Goal: Feedback & Contribution: Contribute content

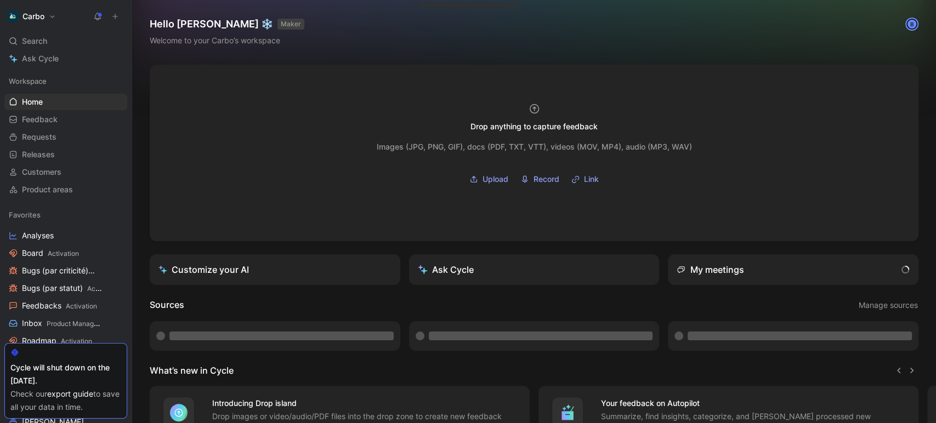
click at [111, 14] on icon at bounding box center [115, 17] width 8 height 8
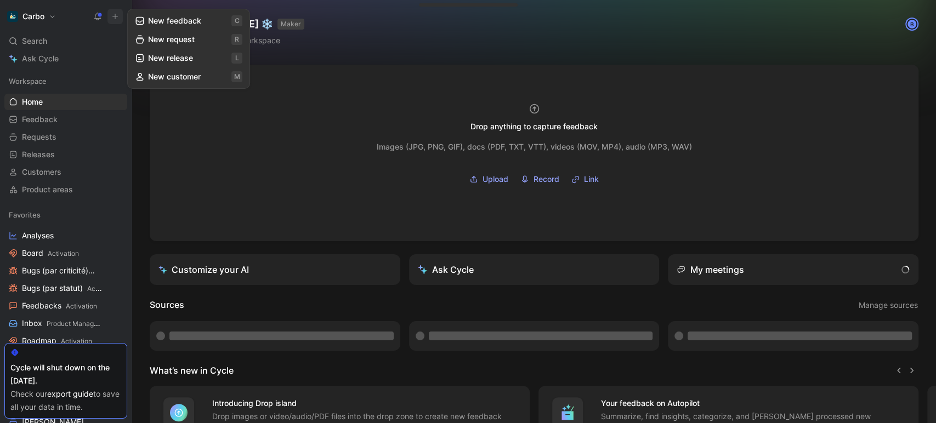
click at [160, 22] on button "New feedback c" at bounding box center [188, 21] width 117 height 19
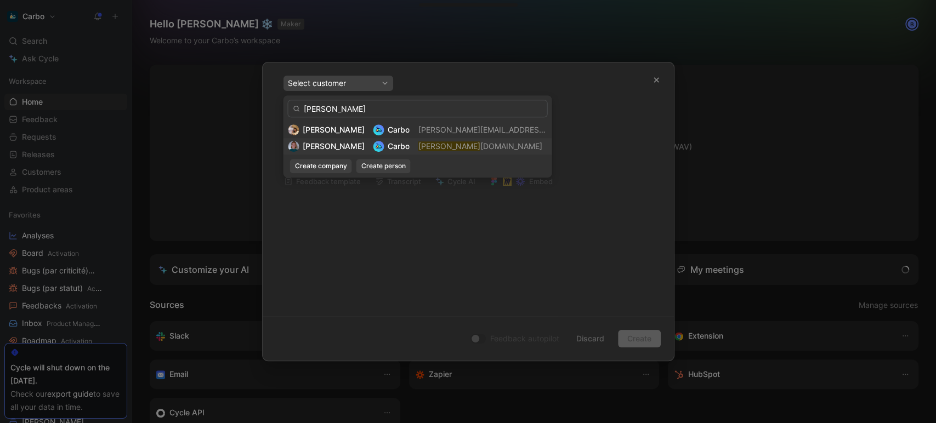
type input "[PERSON_NAME]"
click at [446, 150] on mark "[PERSON_NAME]" at bounding box center [449, 145] width 62 height 9
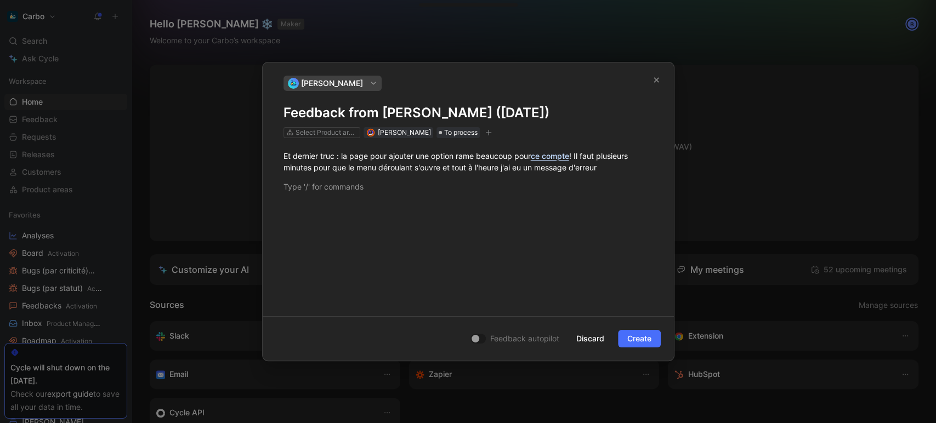
drag, startPoint x: 343, startPoint y: 156, endPoint x: 259, endPoint y: 156, distance: 83.9
click at [259, 156] on div "[PERSON_NAME] from [PERSON_NAME] ([DATE]) Select Product areas [PERSON_NAME] To…" at bounding box center [468, 211] width 936 height 423
click at [349, 195] on p at bounding box center [468, 187] width 411 height 18
click at [344, 110] on h1 "Feedback from [PERSON_NAME] ([DATE])" at bounding box center [468, 113] width 370 height 18
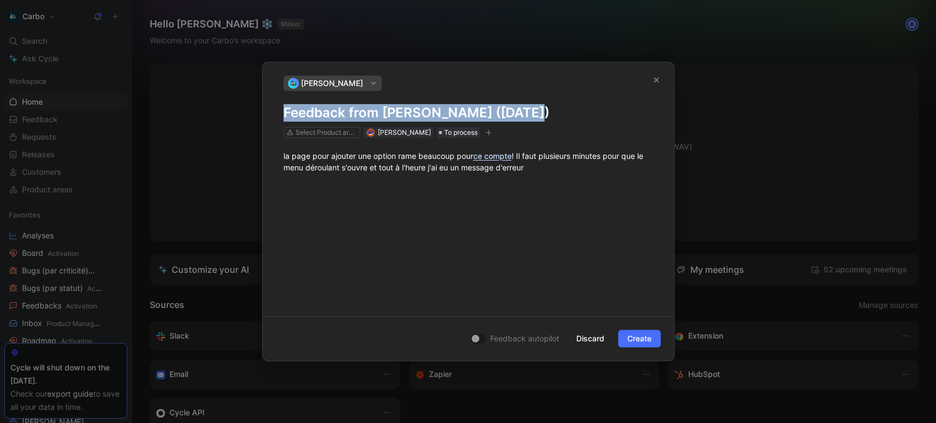
click at [344, 110] on h1 "Feedback from [PERSON_NAME] ([DATE])" at bounding box center [468, 113] width 370 height 18
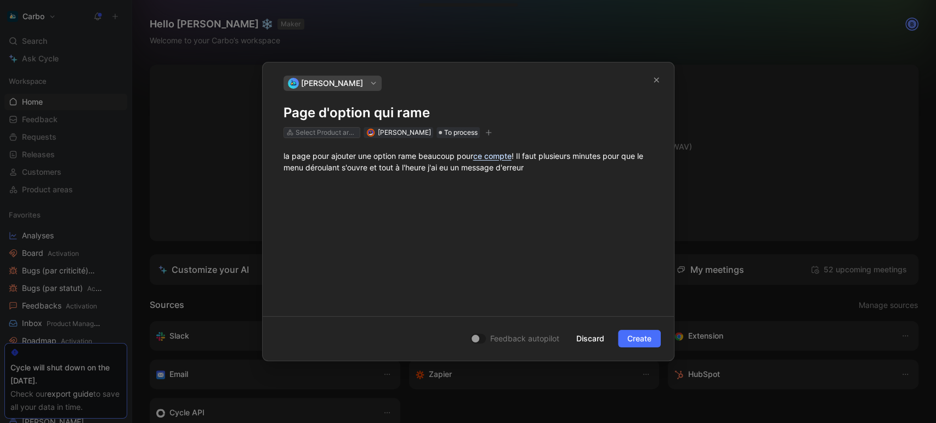
click at [335, 135] on div "Select Product areas" at bounding box center [326, 132] width 61 height 11
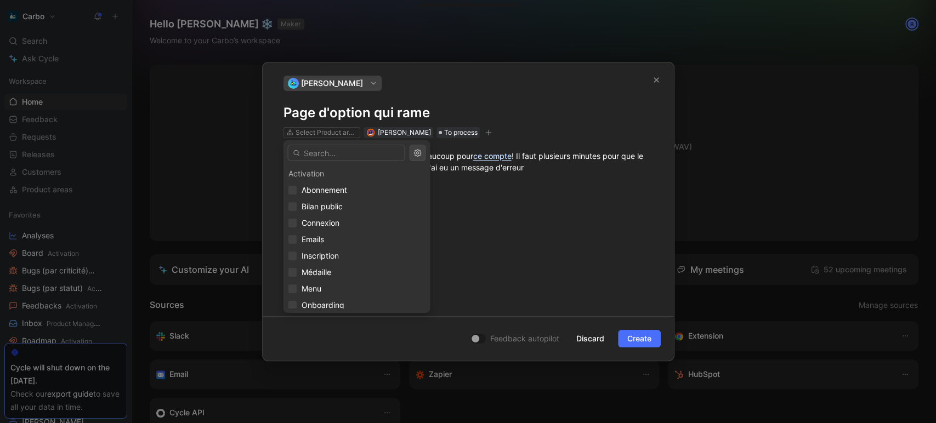
click at [326, 148] on input "text" at bounding box center [345, 153] width 117 height 16
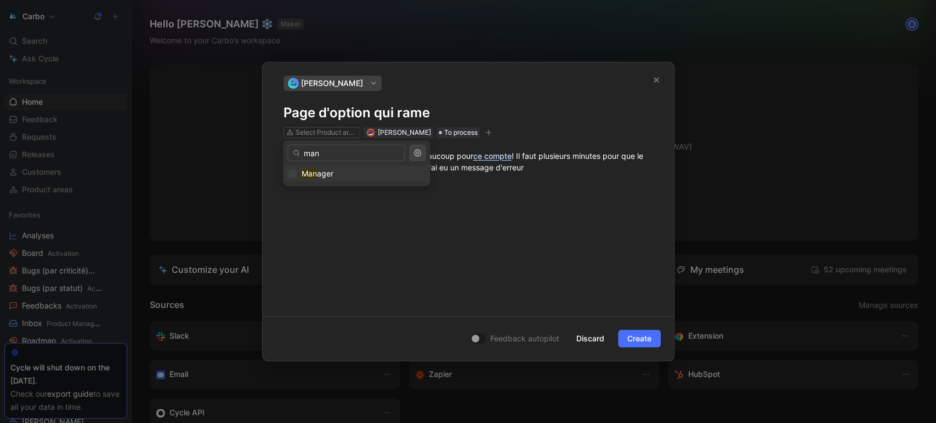
type input "man"
click at [339, 175] on div "Man ager" at bounding box center [356, 173] width 137 height 13
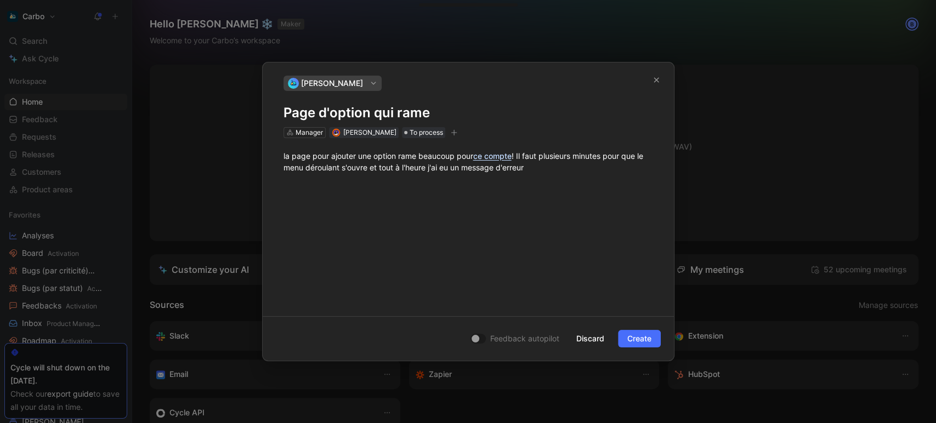
click at [457, 134] on icon "button" at bounding box center [454, 132] width 7 height 7
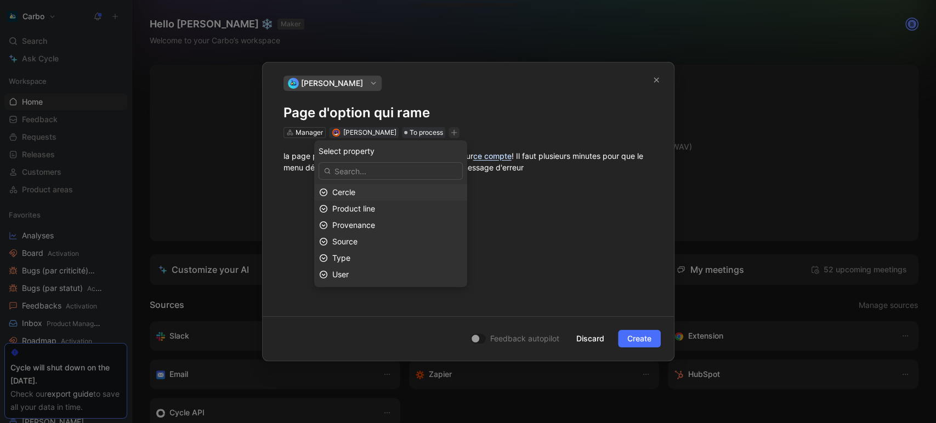
click at [384, 193] on div "Cercle" at bounding box center [397, 192] width 130 height 13
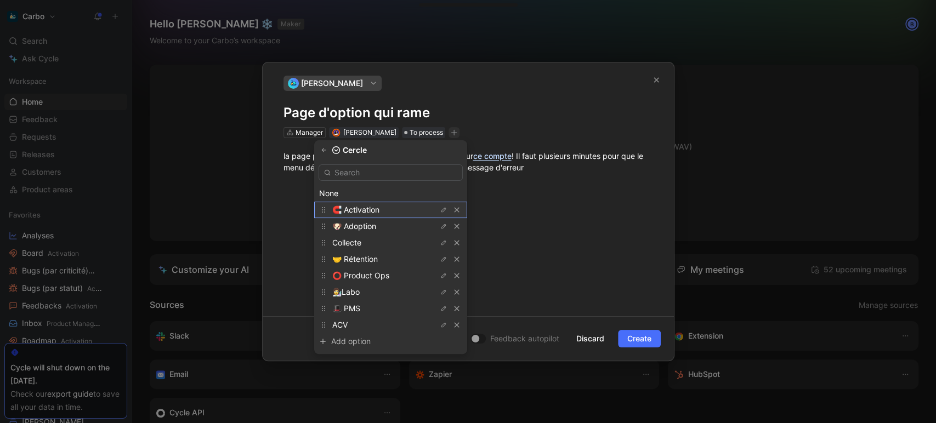
click at [357, 209] on span "🧲 Activation" at bounding box center [355, 209] width 47 height 9
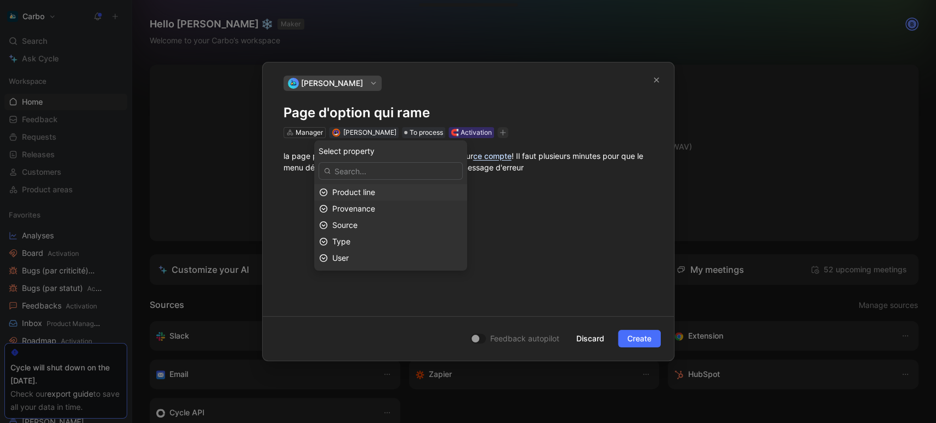
click at [373, 187] on div "Product line" at bounding box center [397, 192] width 130 height 13
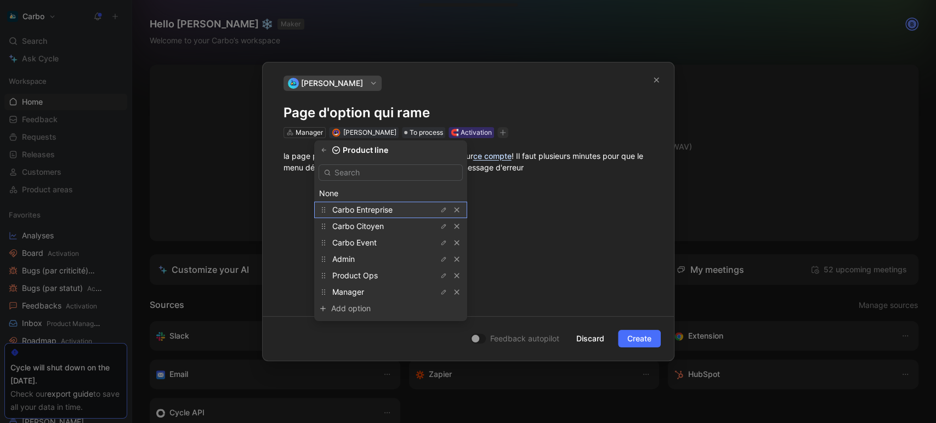
click at [385, 206] on span "Carbo Entreprise" at bounding box center [362, 209] width 60 height 9
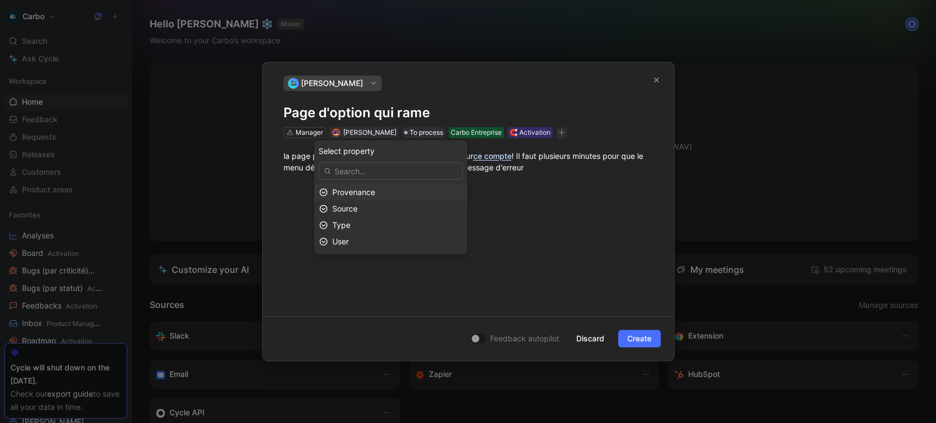
click at [386, 189] on div "Provenance" at bounding box center [397, 192] width 130 height 13
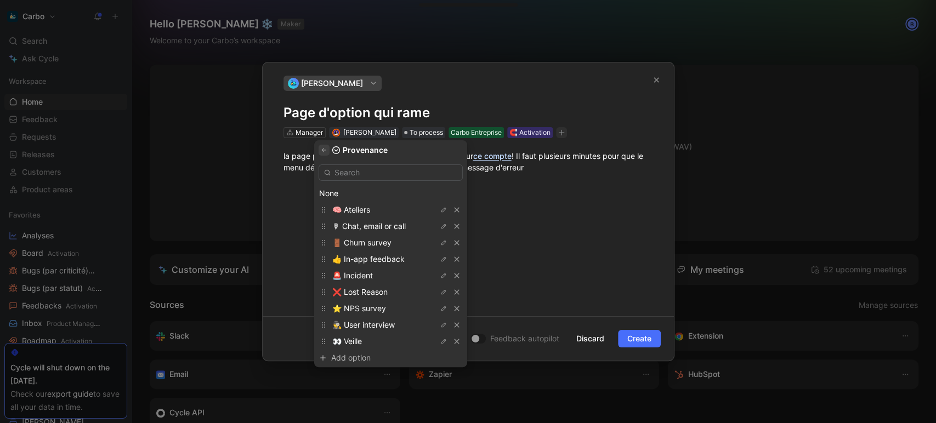
click at [326, 150] on button "button" at bounding box center [324, 150] width 11 height 11
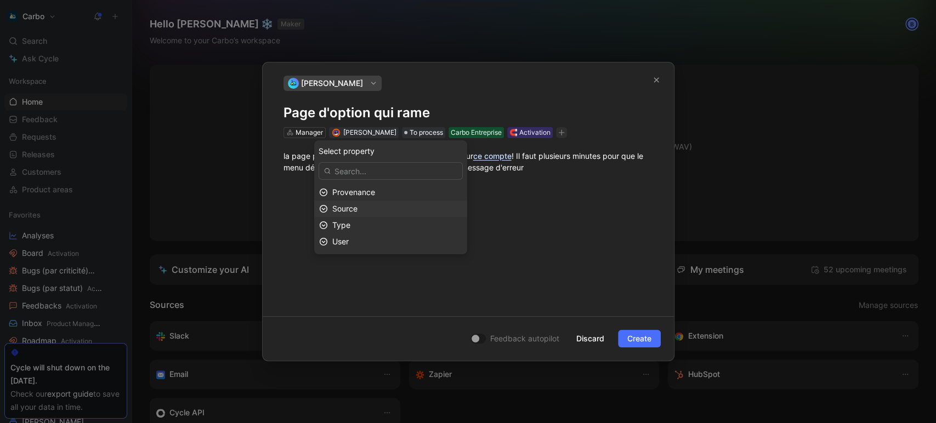
click at [373, 212] on div "Source" at bounding box center [397, 208] width 130 height 13
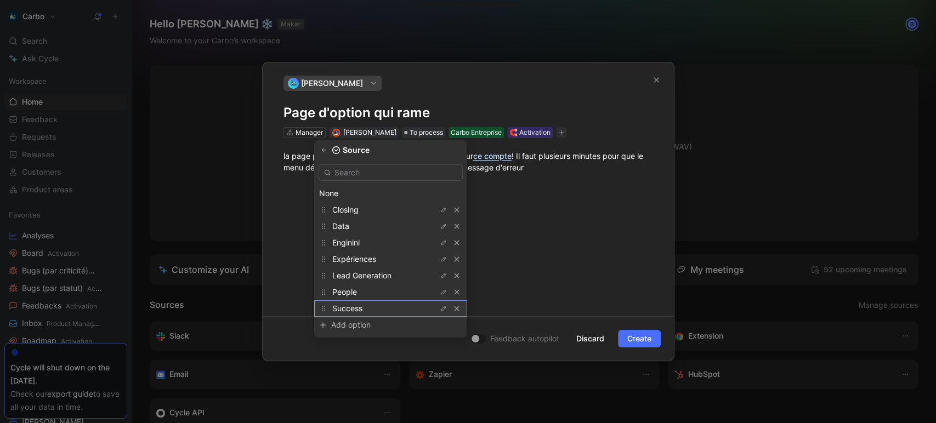
click at [373, 308] on div "Success" at bounding box center [373, 308] width 82 height 13
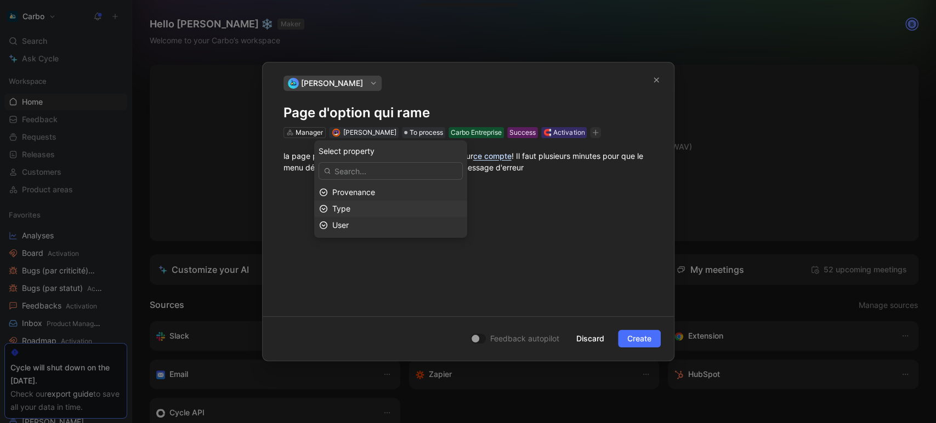
click at [387, 213] on div "Type" at bounding box center [397, 208] width 130 height 13
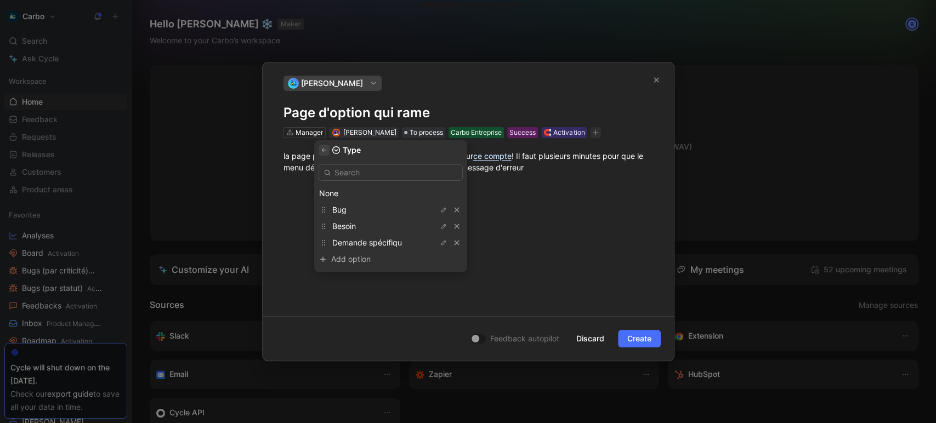
click at [327, 152] on icon "button" at bounding box center [324, 150] width 7 height 7
click at [367, 222] on div "User" at bounding box center [397, 225] width 130 height 13
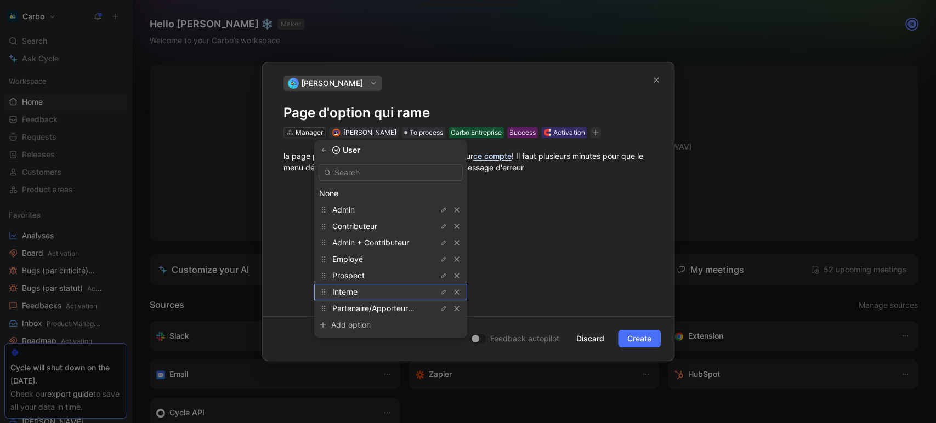
click at [382, 290] on div "Interne" at bounding box center [373, 292] width 82 height 13
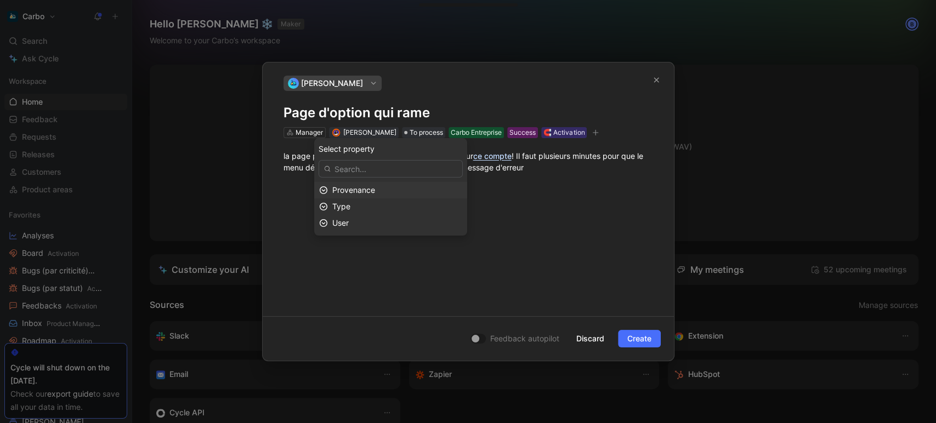
click at [627, 338] on span "Create" at bounding box center [639, 338] width 24 height 13
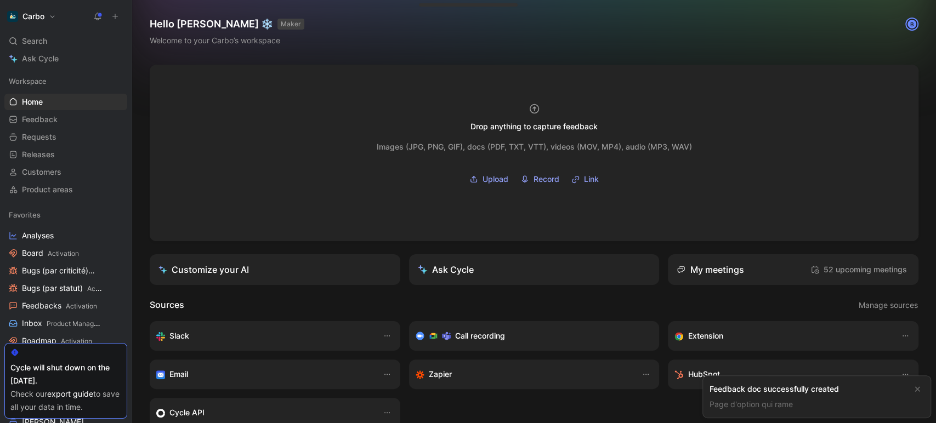
click at [105, 16] on div at bounding box center [106, 17] width 33 height 16
click at [98, 15] on icon at bounding box center [97, 16] width 9 height 9
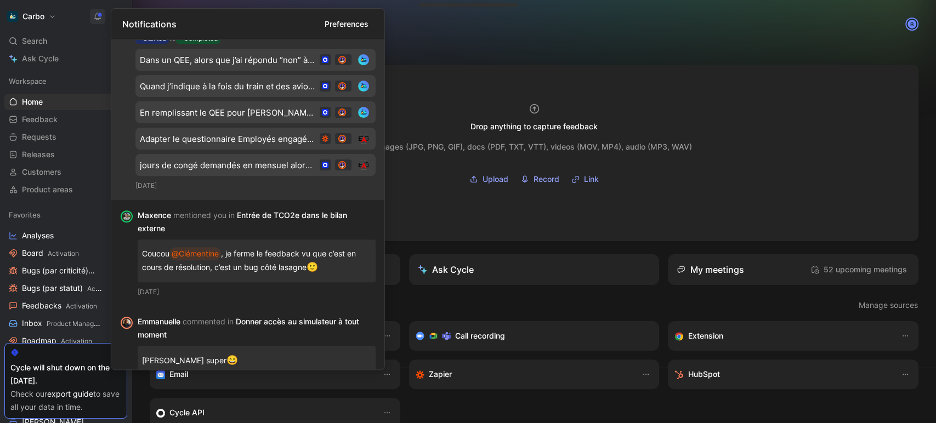
scroll to position [192, 0]
